Goal: Transaction & Acquisition: Book appointment/travel/reservation

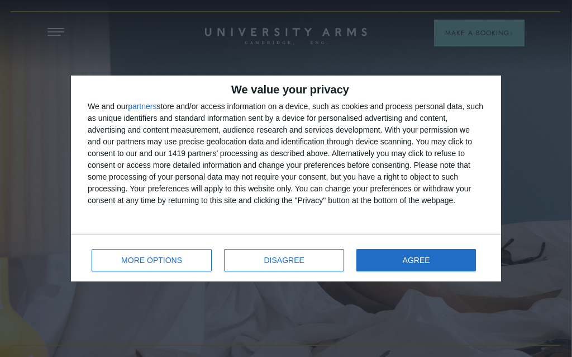
scroll to position [0, 1]
click at [430, 259] on button "AGREE" at bounding box center [417, 260] width 120 height 22
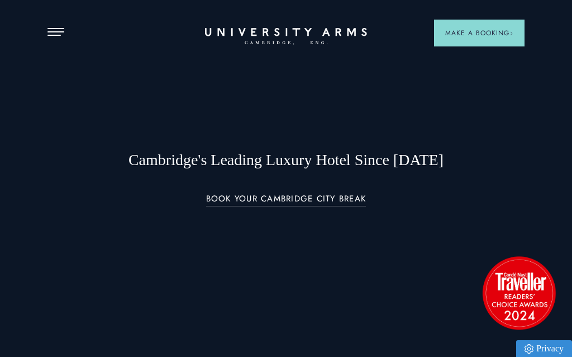
click at [332, 207] on link "BOOK YOUR CAMBRIDGE CITY BREAK" at bounding box center [286, 200] width 160 height 13
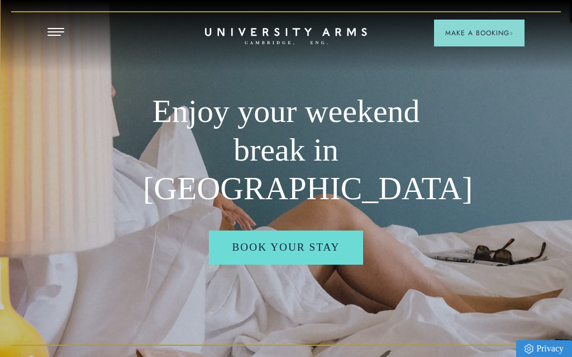
click at [334, 249] on link "Book your stay" at bounding box center [286, 247] width 155 height 34
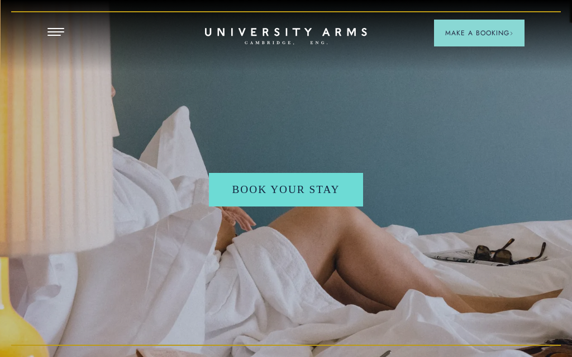
click at [273, 207] on link "Book your stay" at bounding box center [286, 190] width 155 height 34
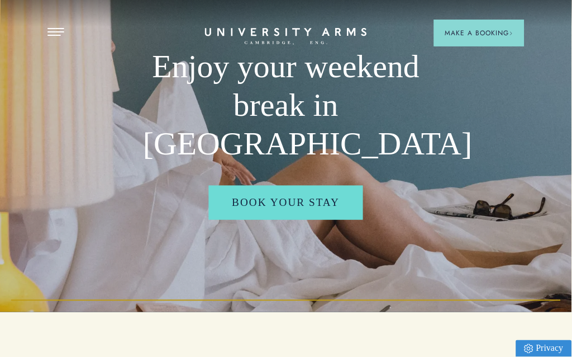
click at [305, 212] on link "Book your stay" at bounding box center [286, 203] width 155 height 34
